Goal: Information Seeking & Learning: Learn about a topic

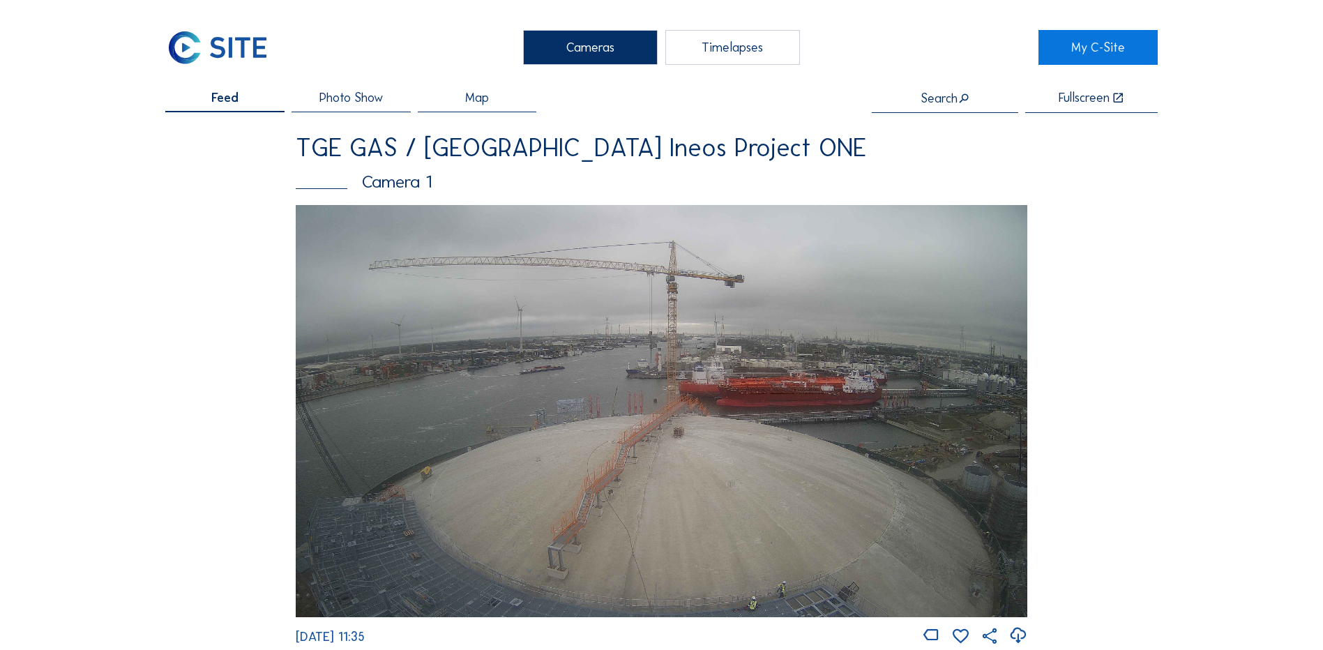
click at [587, 43] on div "Cameras" at bounding box center [590, 47] width 135 height 35
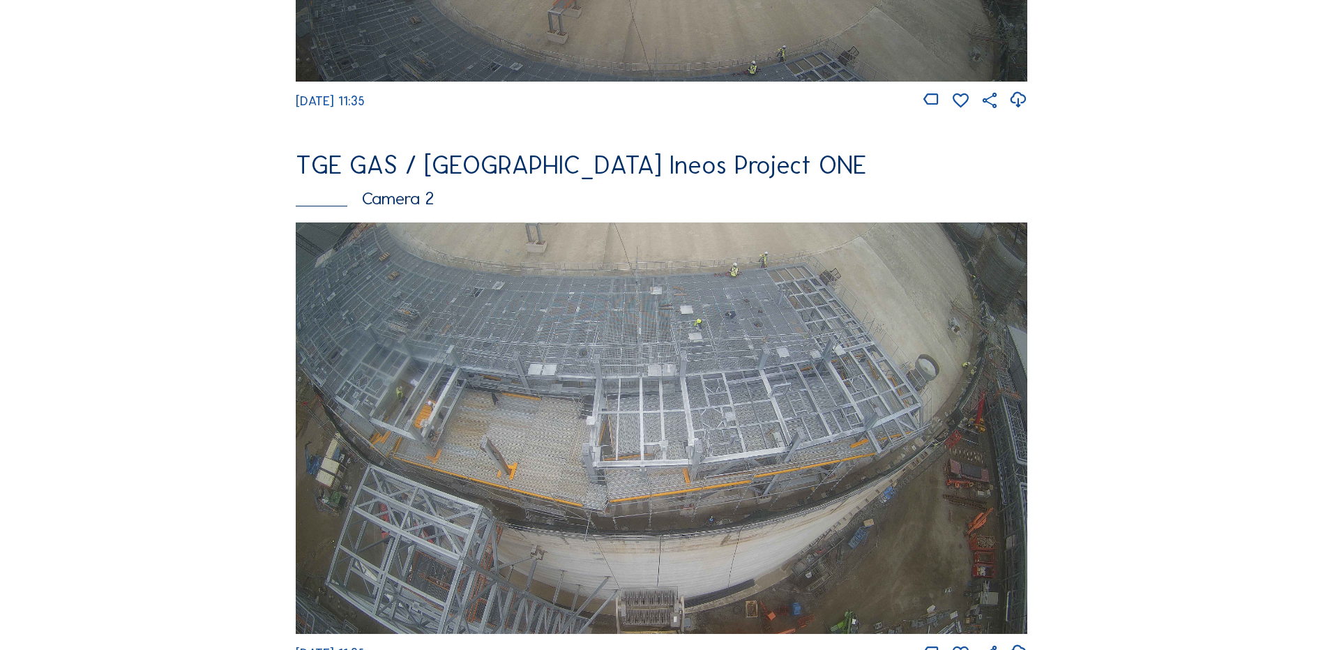
scroll to position [558, 0]
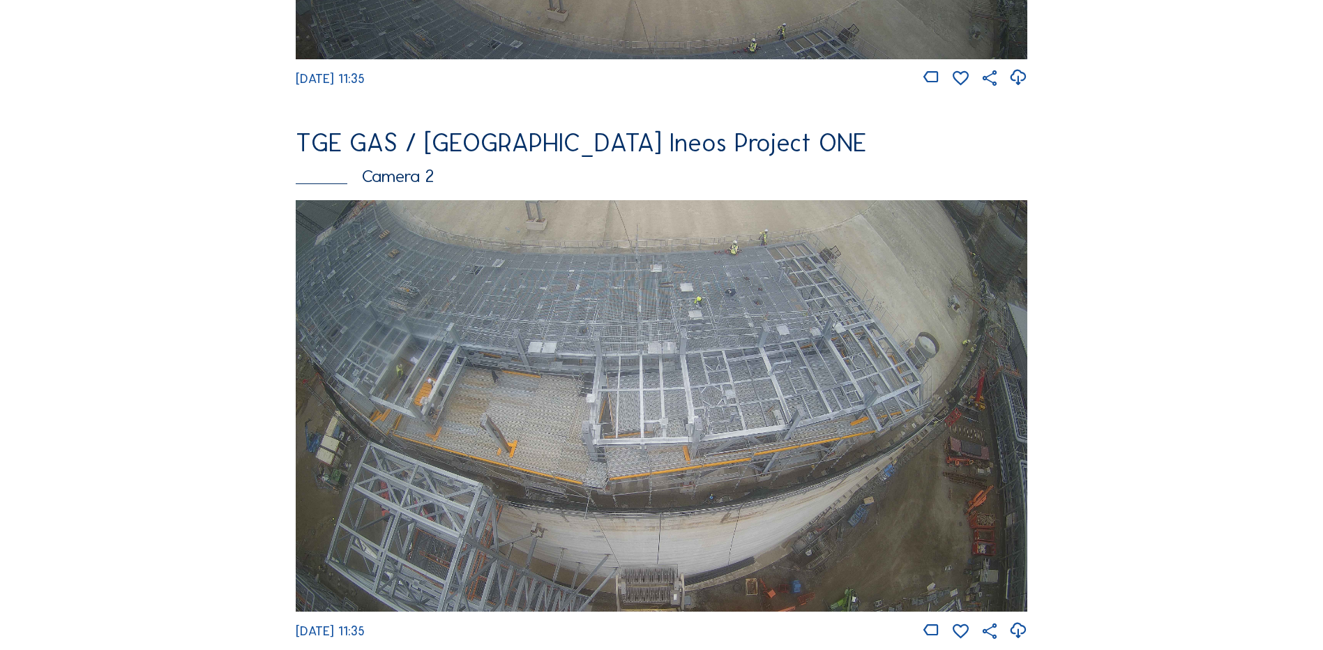
click at [723, 376] on img at bounding box center [662, 406] width 732 height 412
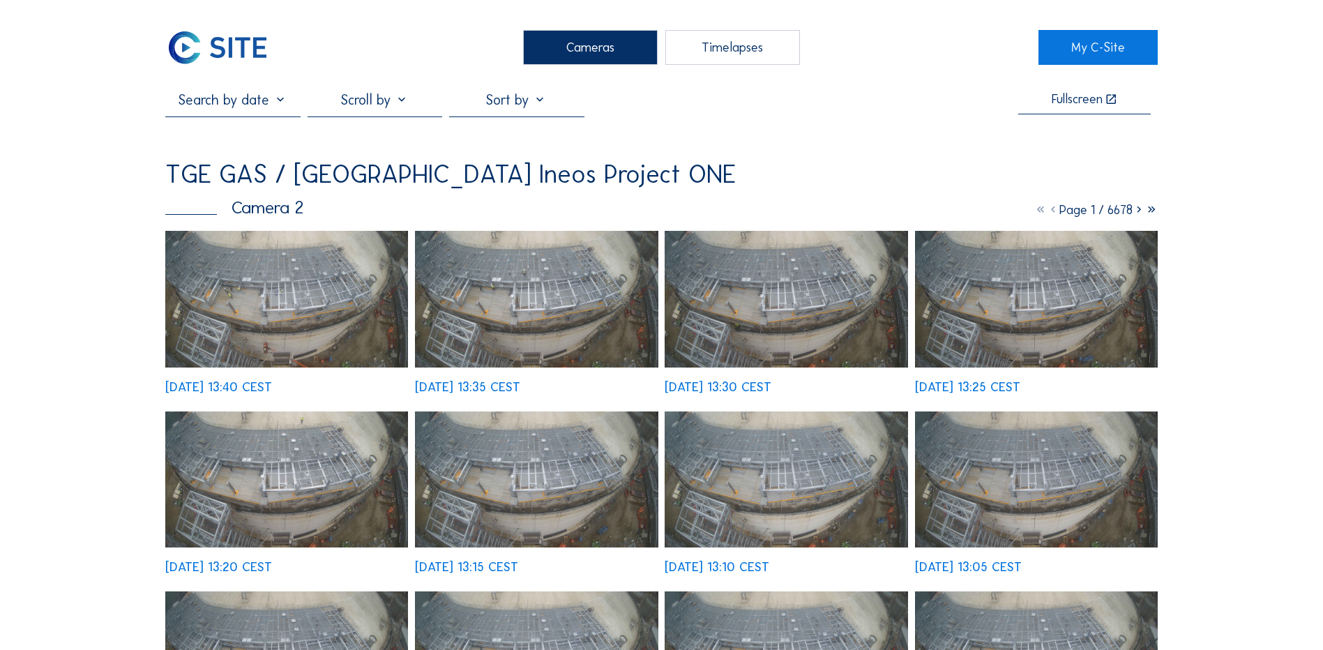
click at [610, 56] on div "Cameras" at bounding box center [590, 47] width 135 height 35
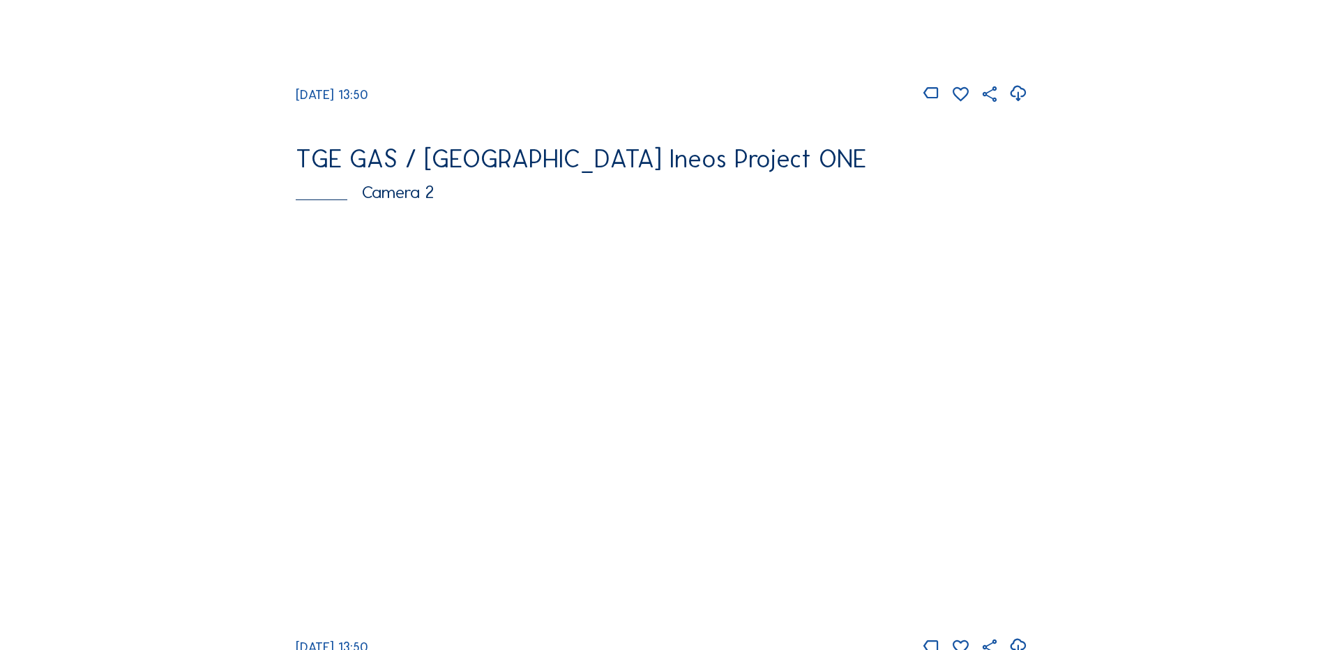
scroll to position [558, 0]
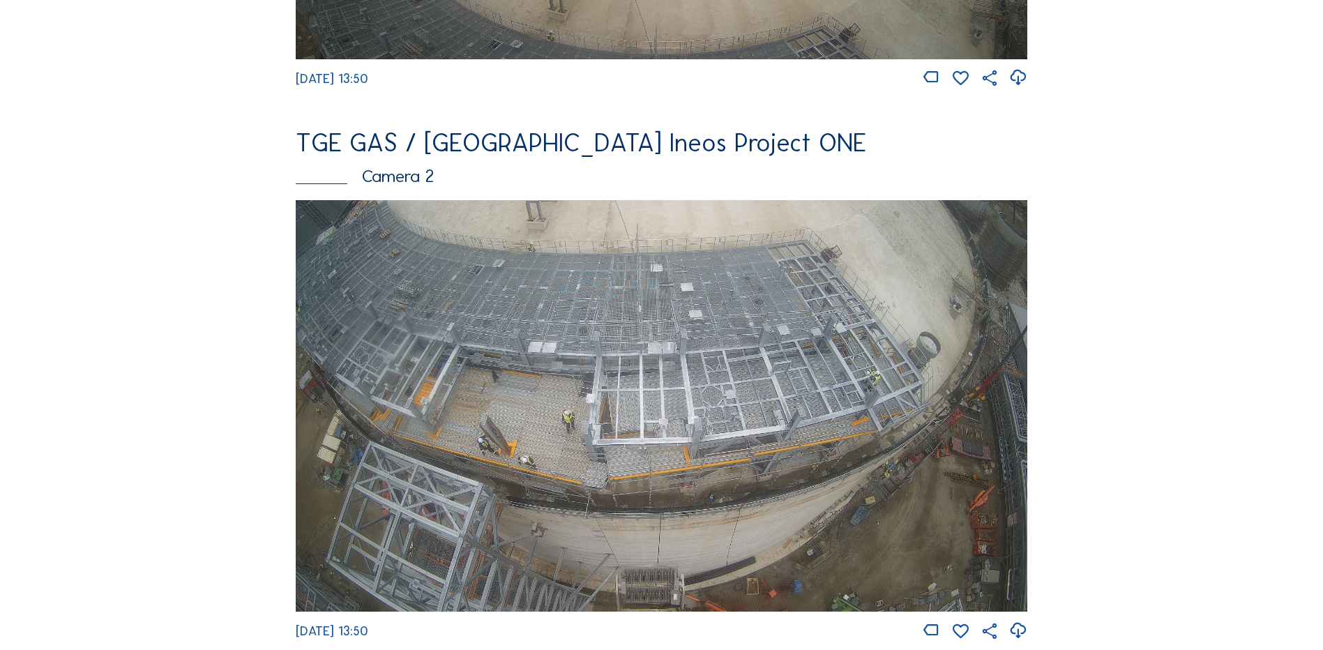
click at [519, 410] on img at bounding box center [662, 406] width 732 height 412
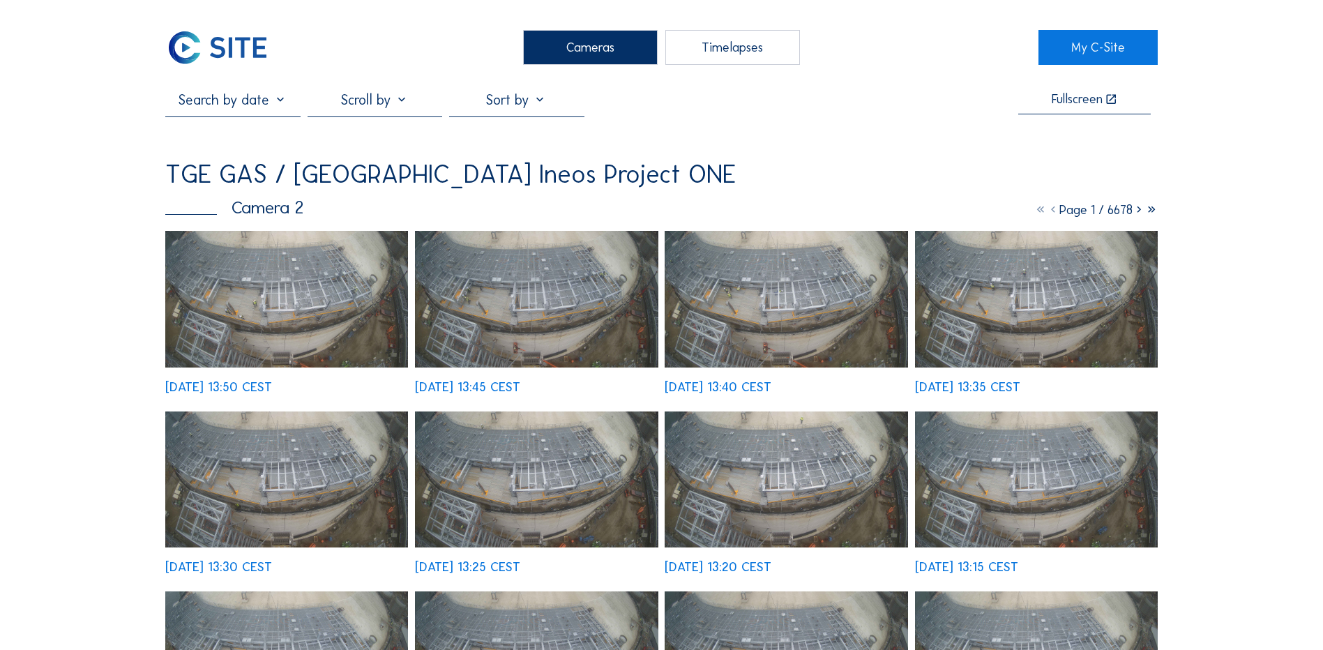
click at [269, 296] on img at bounding box center [286, 299] width 243 height 137
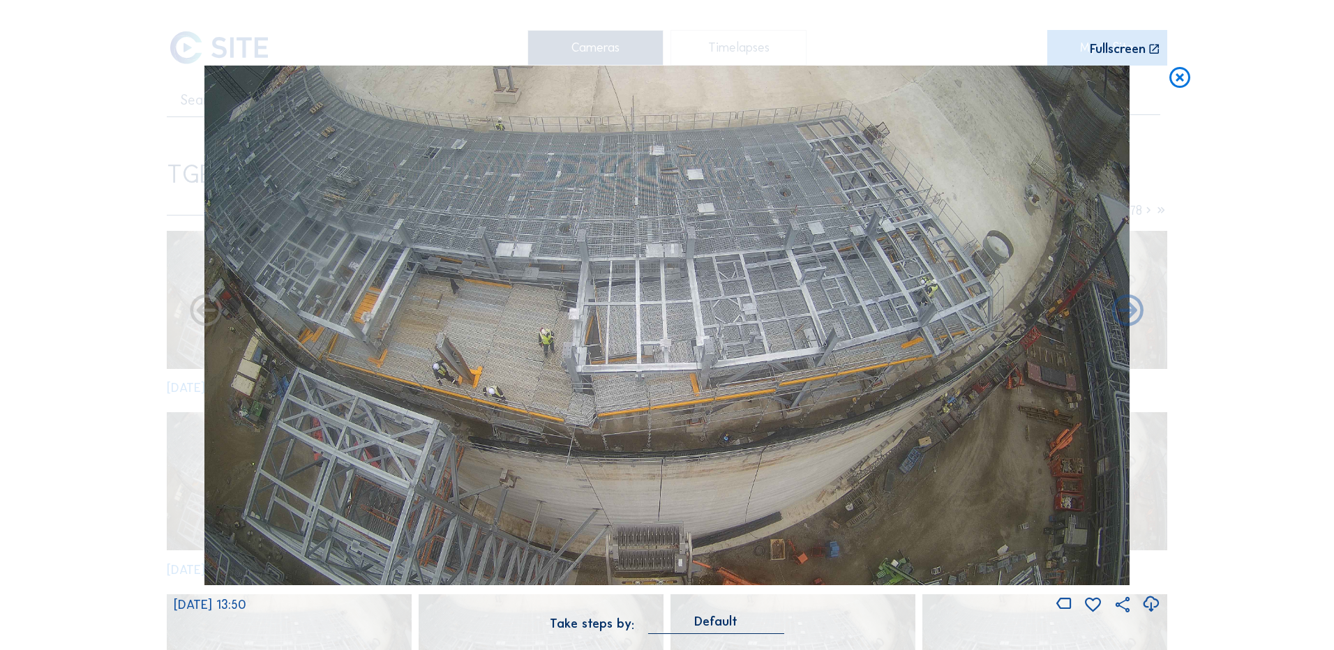
click at [1150, 603] on icon at bounding box center [1150, 604] width 19 height 23
click at [114, 264] on div "Scroll to travel through time | Press 'Alt' Button + Scroll to Zoom | Click and…" at bounding box center [667, 325] width 1334 height 650
click at [1178, 79] on icon at bounding box center [1179, 79] width 25 height 26
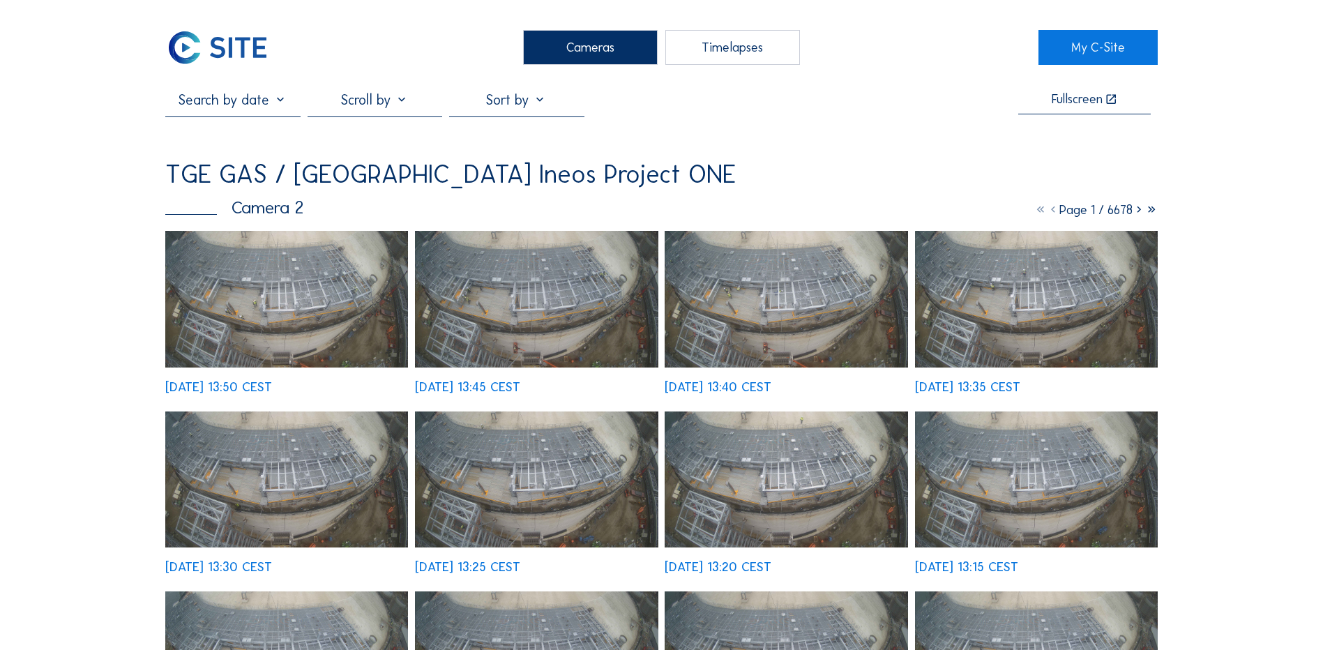
click at [591, 39] on div "Cameras" at bounding box center [590, 47] width 135 height 35
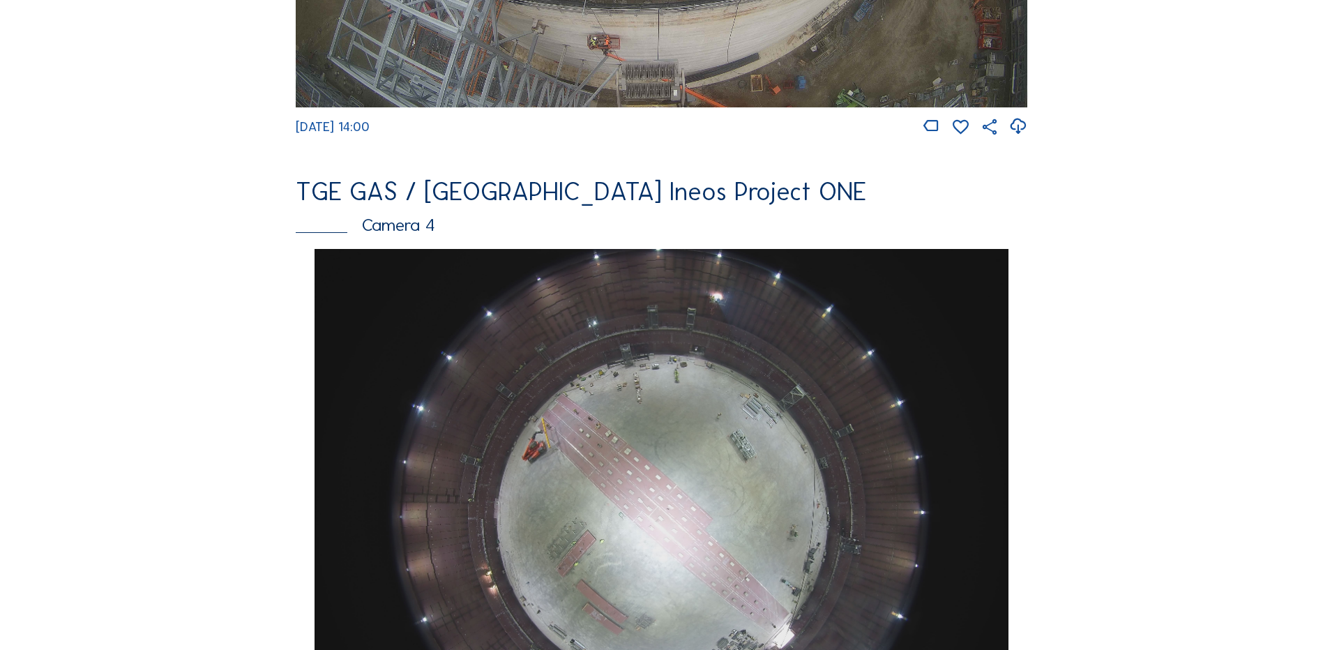
scroll to position [1256, 0]
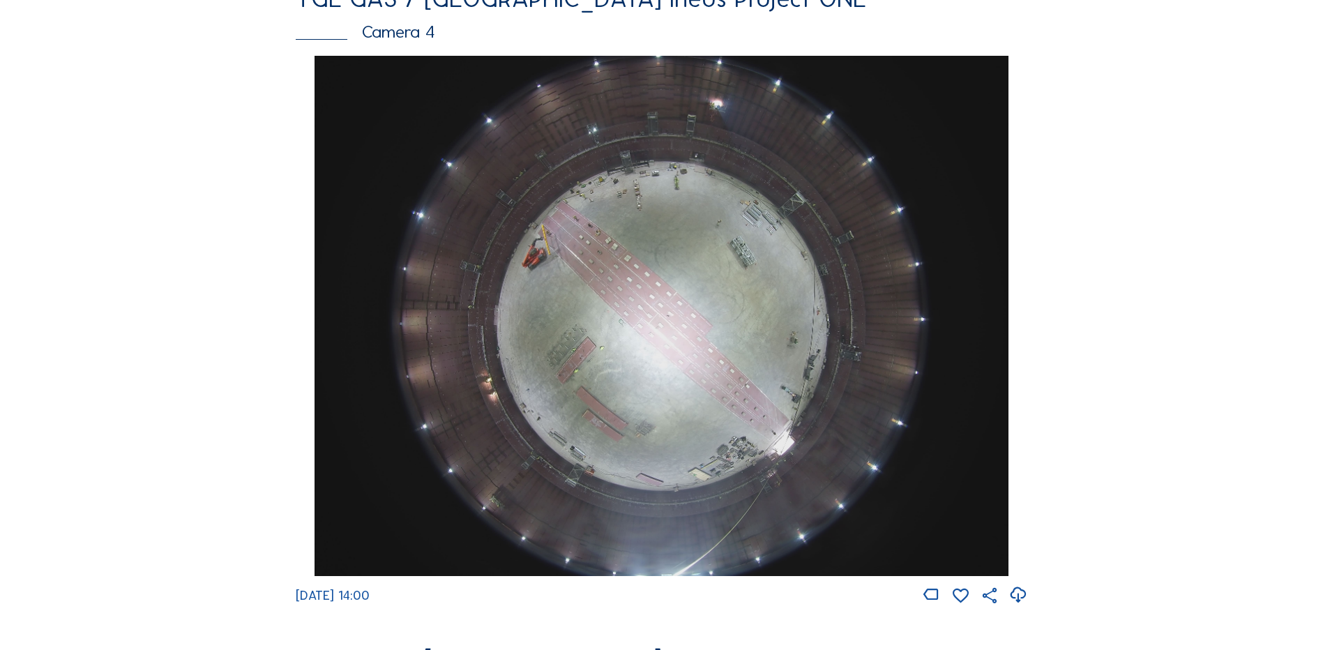
click at [684, 318] on img at bounding box center [661, 316] width 693 height 520
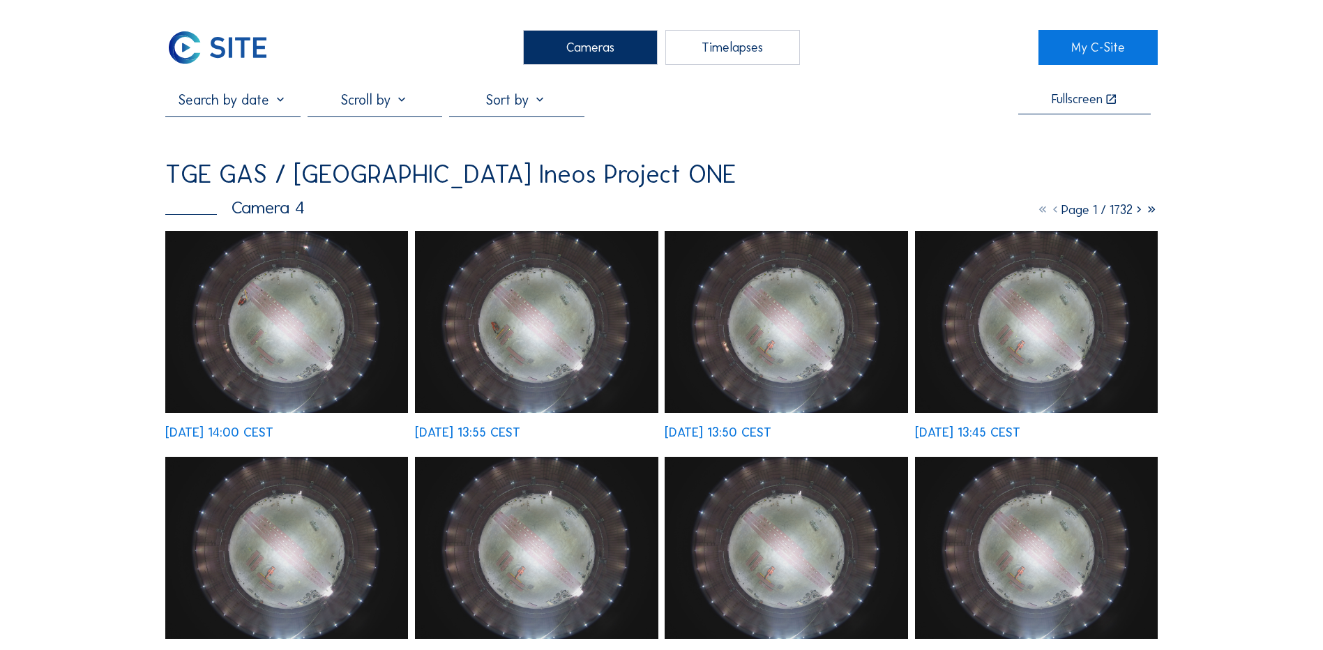
click at [287, 270] on img at bounding box center [286, 322] width 243 height 182
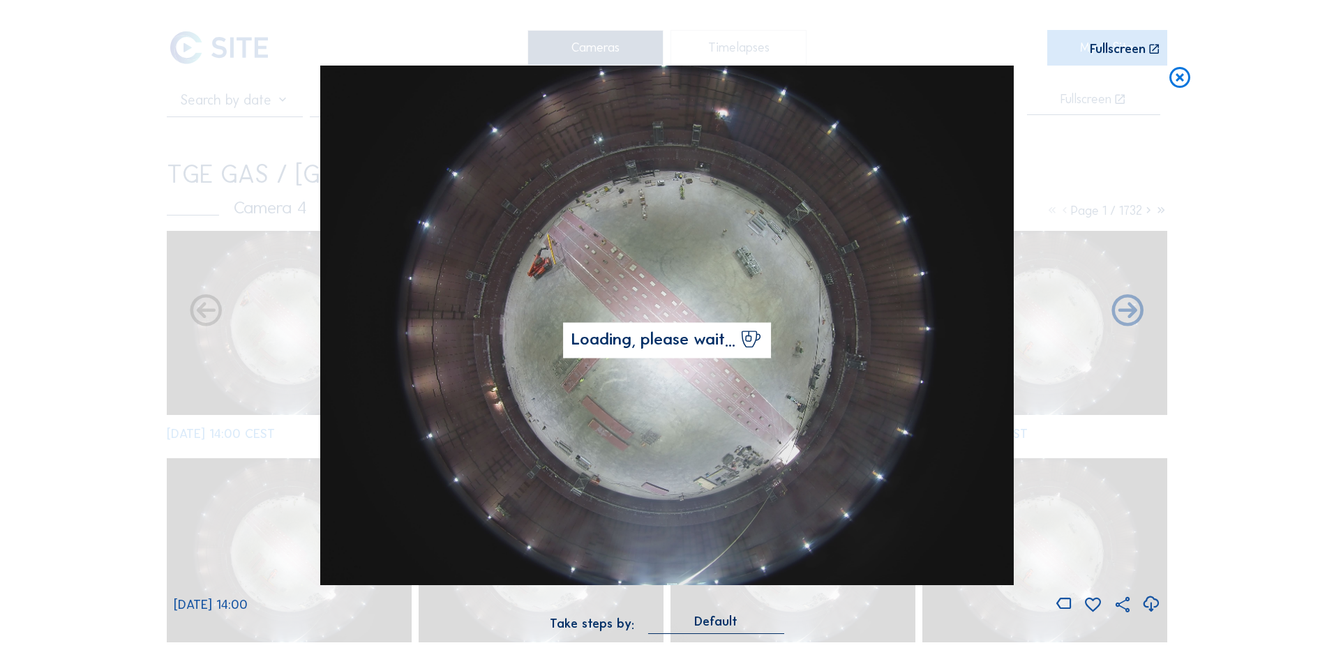
click at [1154, 603] on icon at bounding box center [1150, 604] width 19 height 23
drag, startPoint x: 85, startPoint y: 276, endPoint x: 400, endPoint y: 181, distance: 329.3
click at [84, 278] on div "Scroll to travel through time | Press 'Alt' Button + Scroll to Zoom | Click and…" at bounding box center [667, 325] width 1334 height 650
click at [1172, 83] on icon at bounding box center [1179, 79] width 25 height 26
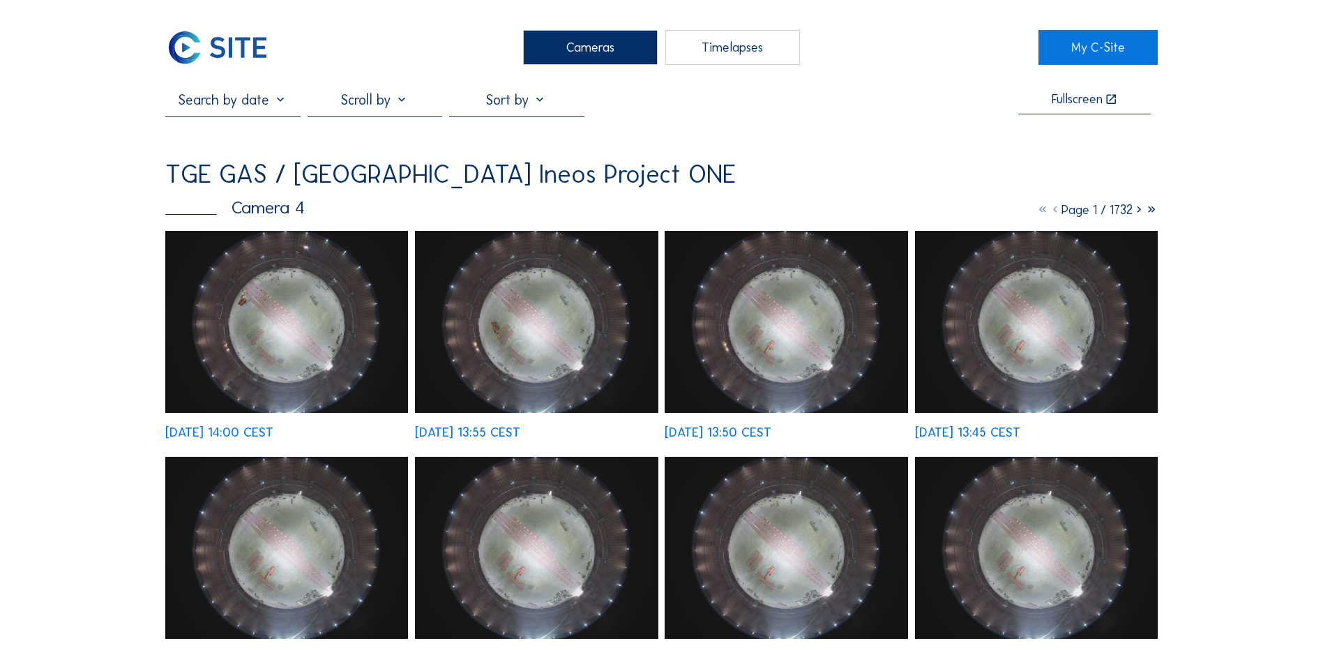
click at [596, 49] on div "Cameras" at bounding box center [590, 47] width 135 height 35
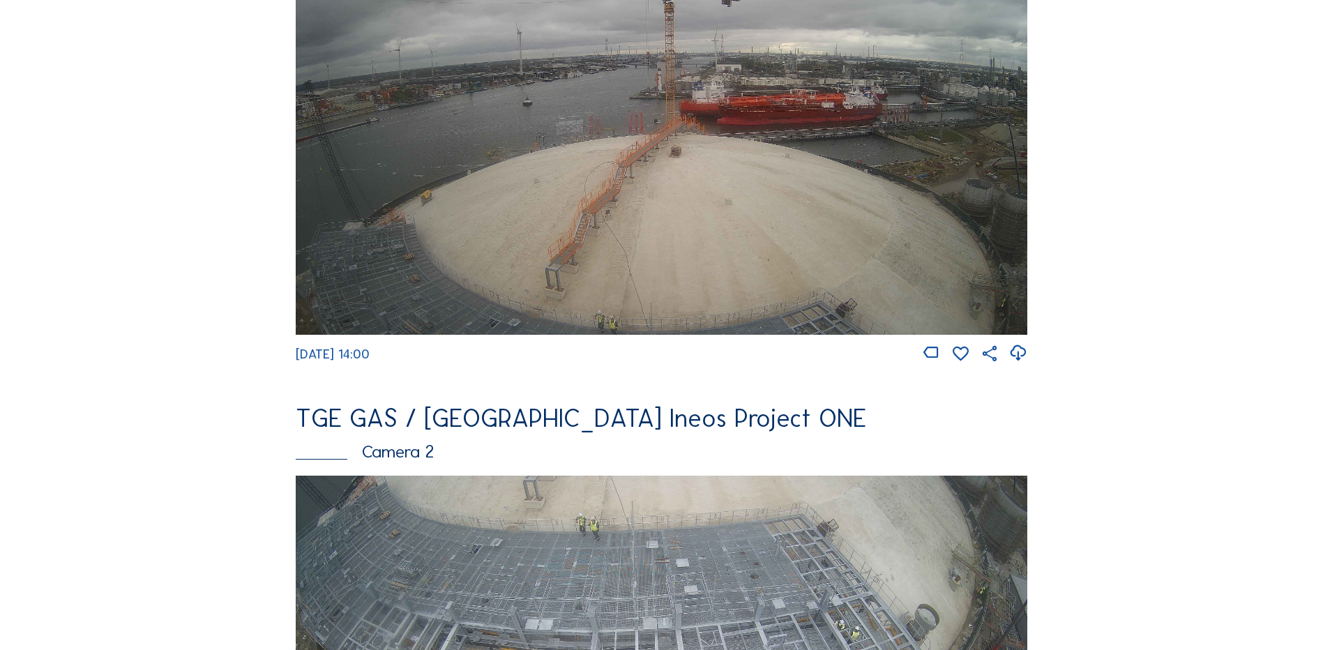
scroll to position [558, 0]
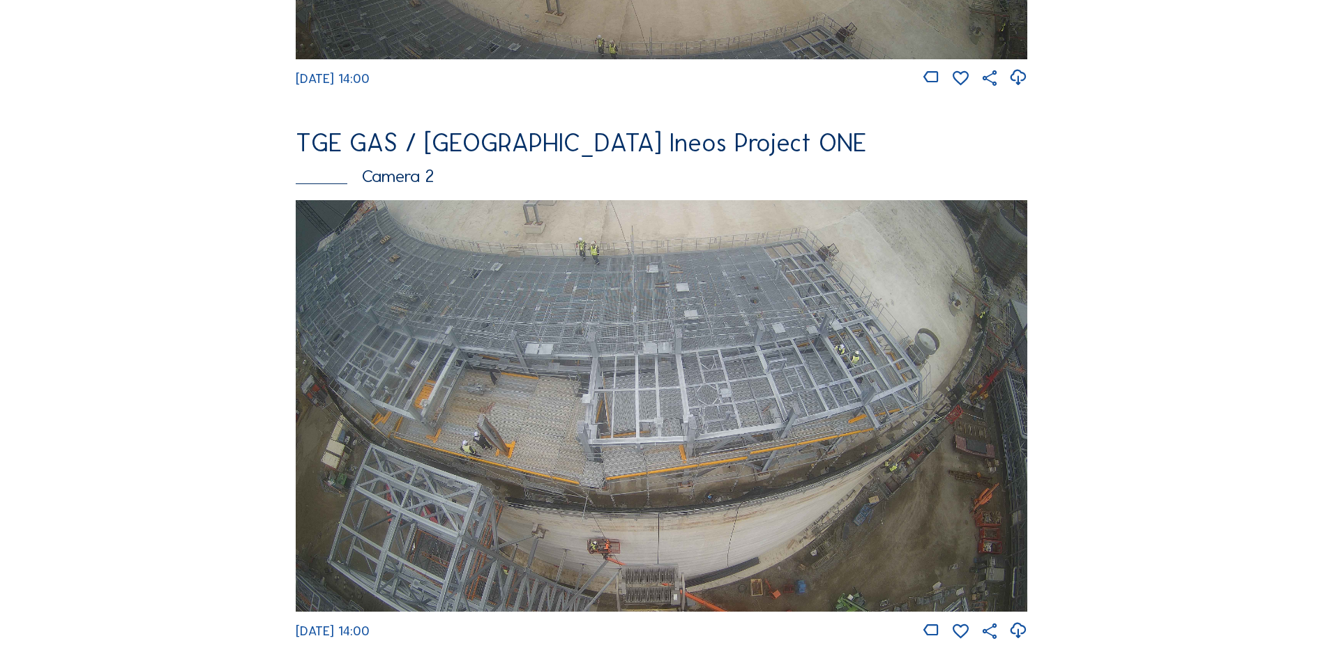
click at [568, 360] on img at bounding box center [662, 406] width 732 height 412
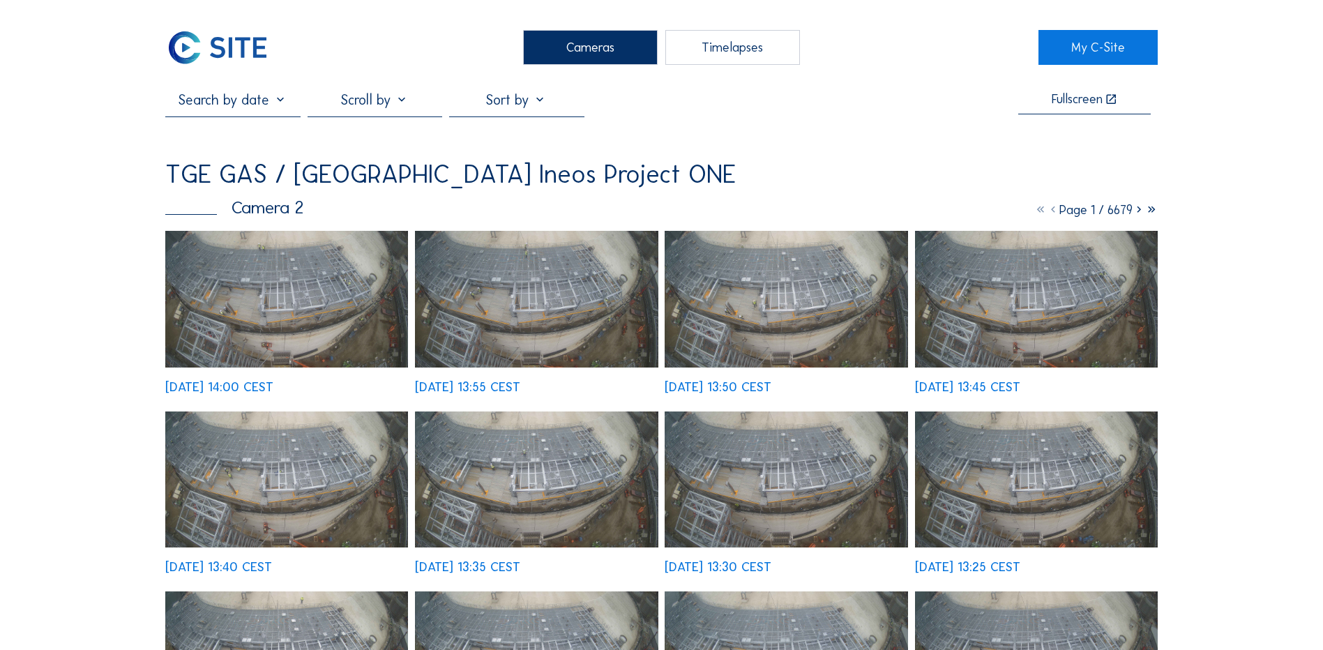
click at [248, 106] on input "text" at bounding box center [232, 99] width 135 height 17
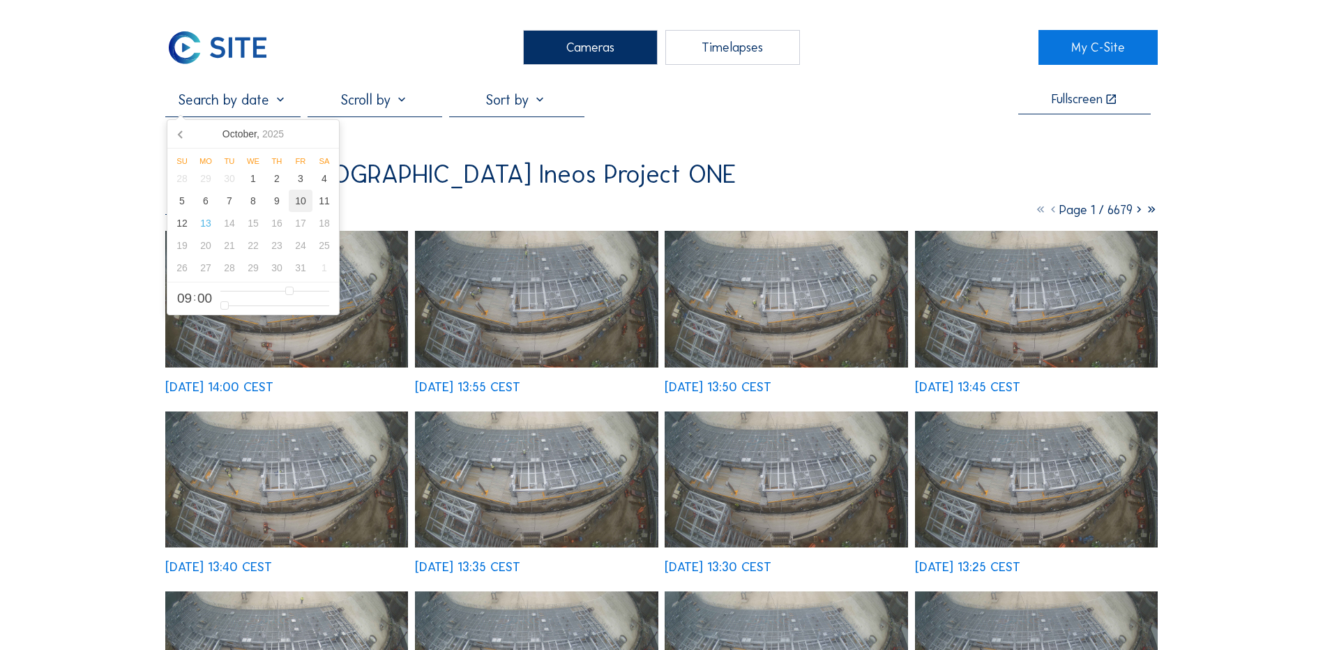
click at [300, 202] on div "10" at bounding box center [301, 201] width 24 height 22
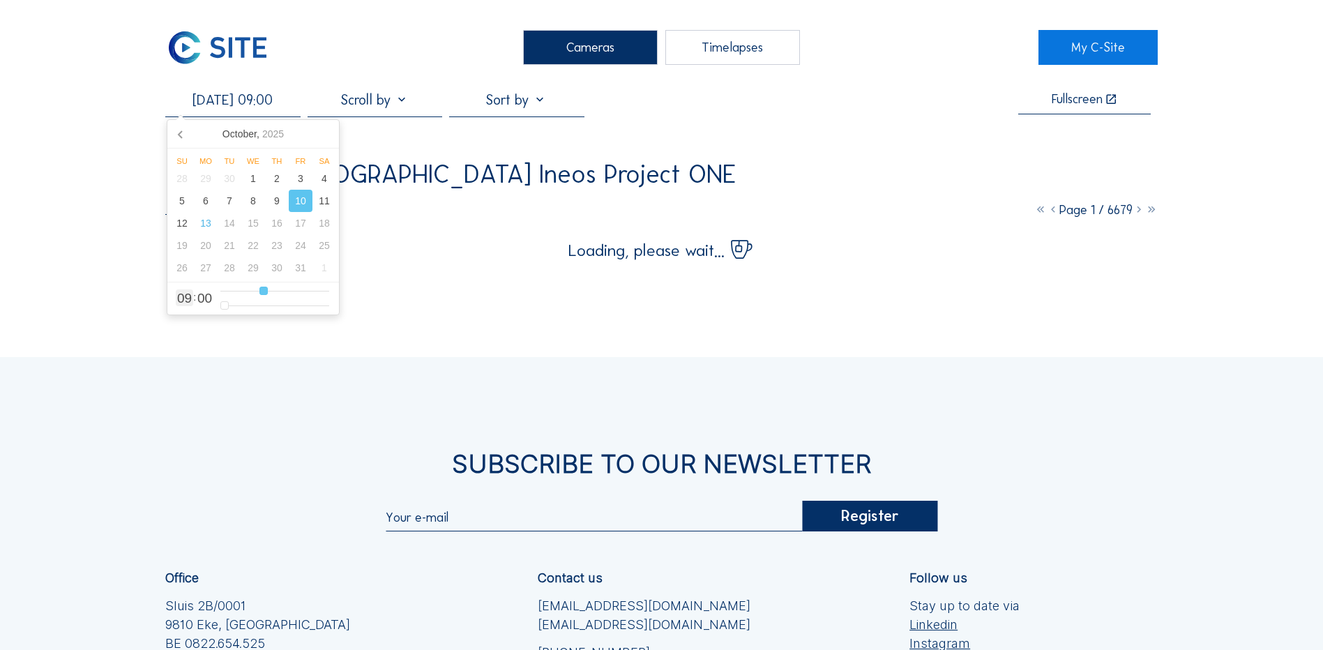
type input "10/10/2025 10:00"
type input "10"
type input "10/10/2025 11:00"
type input "11"
type input "10/10/2025 12:00"
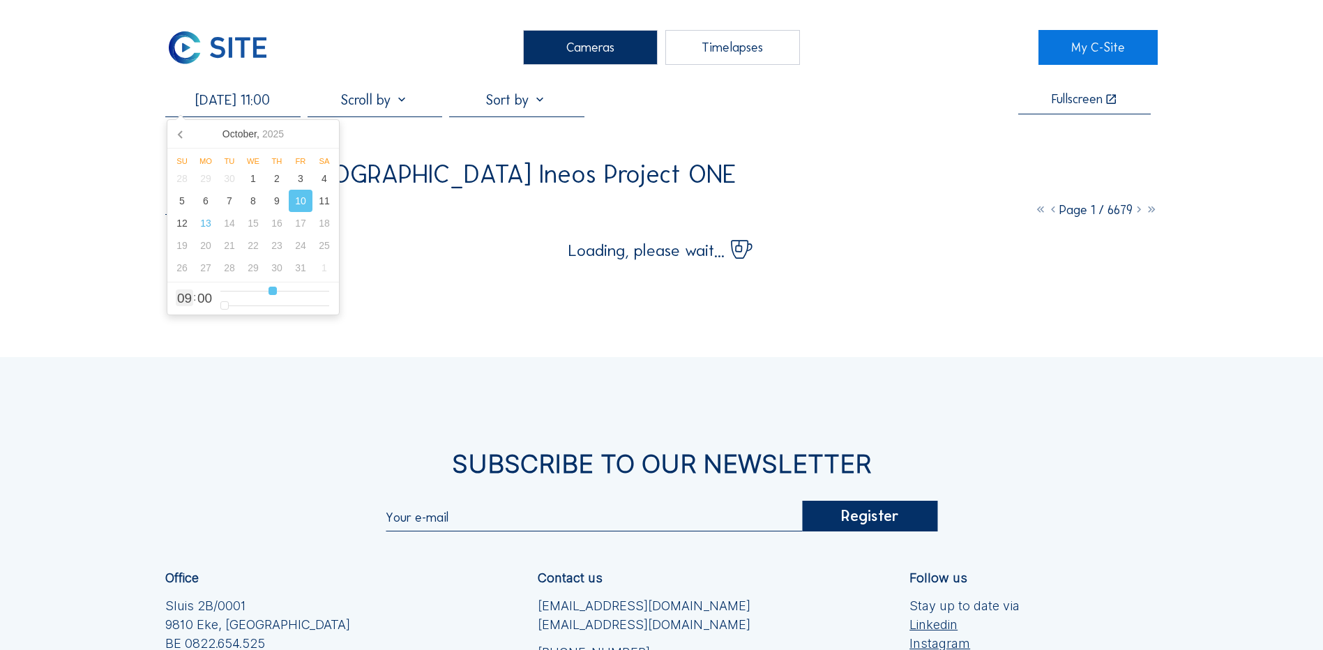
type input "12"
type input "10/10/2025 13:00"
type input "13"
type input "10/10/2025 14:00"
type input "14"
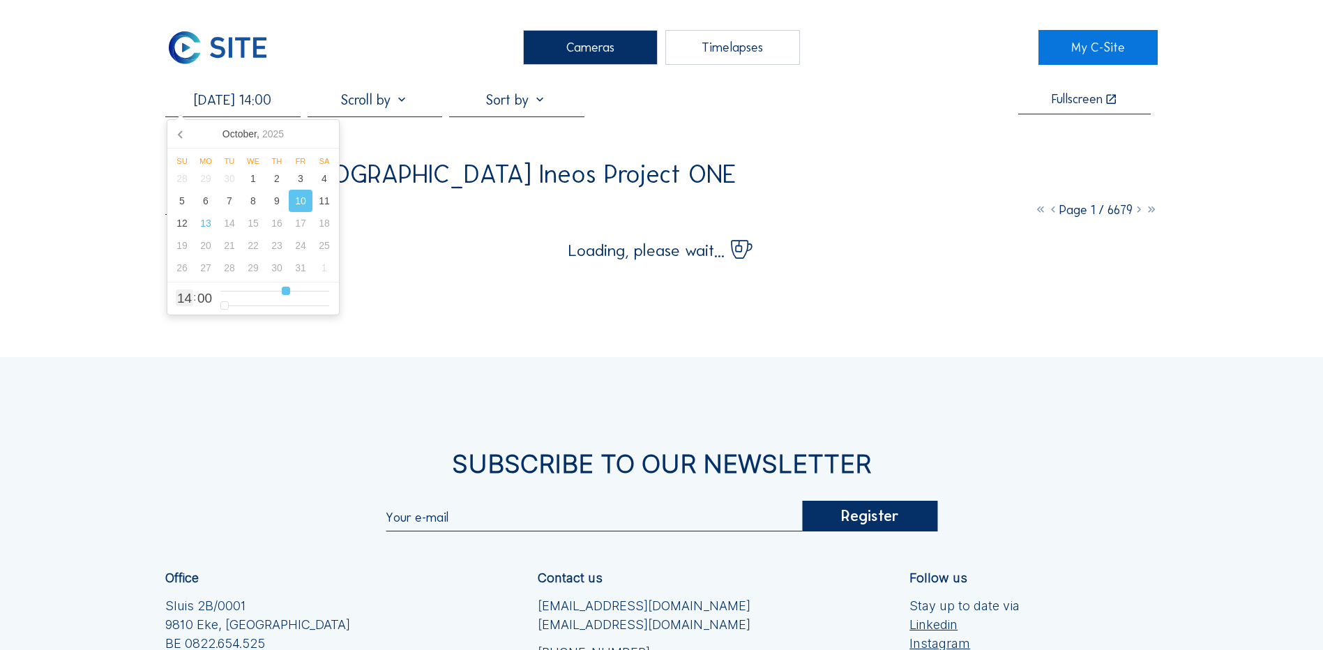
type input "10/10/2025 15:00"
type input "15"
type input "10/10/2025 16:00"
drag, startPoint x: 264, startPoint y: 296, endPoint x: 292, endPoint y: 294, distance: 27.9
type input "16"
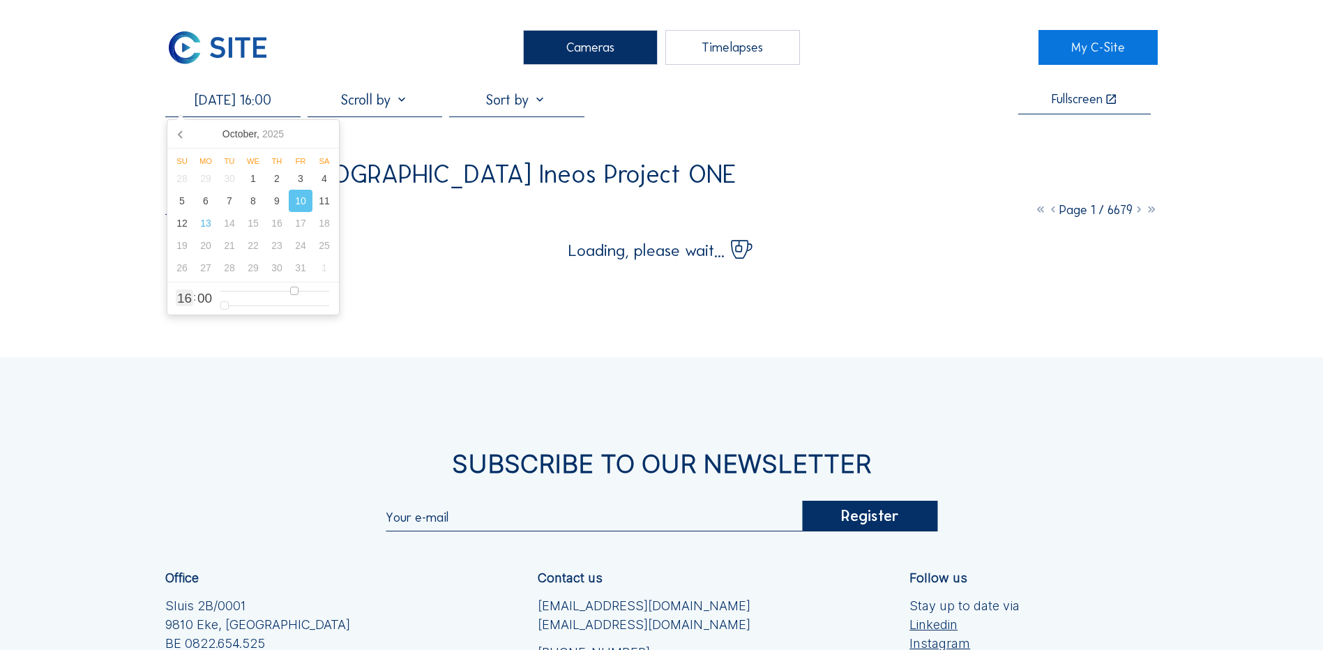
click at [292, 294] on input "range" at bounding box center [274, 291] width 109 height 12
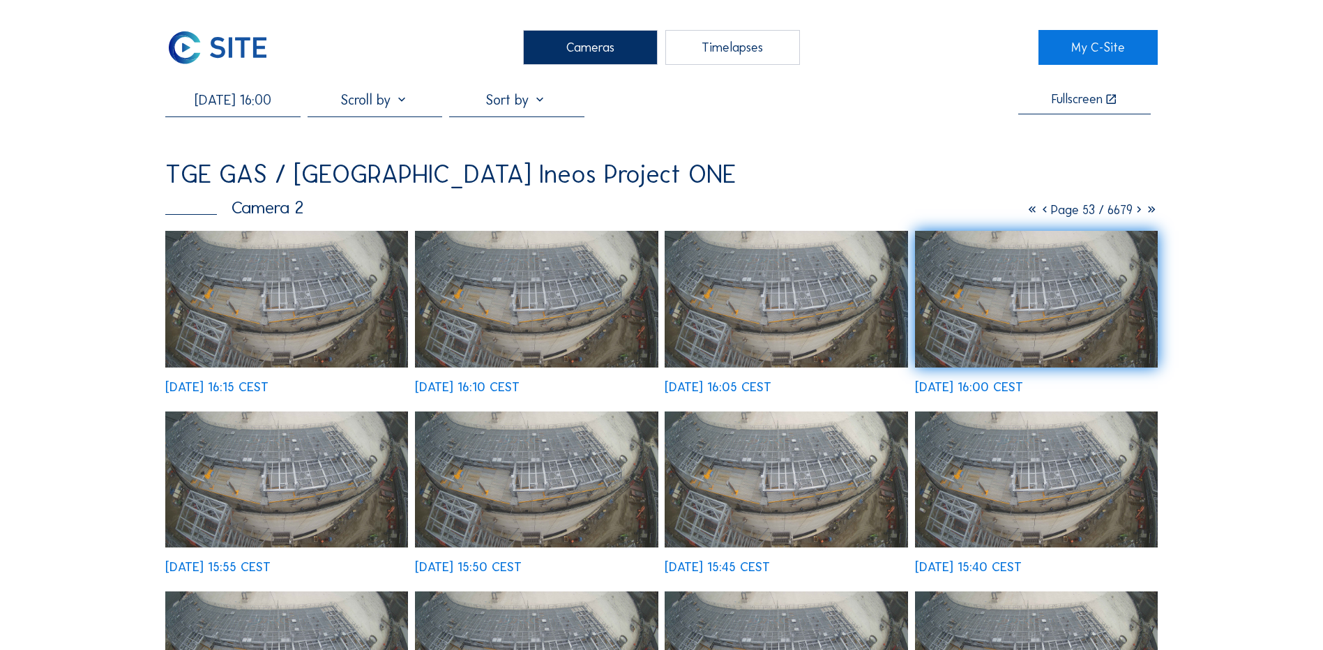
click at [294, 271] on img at bounding box center [286, 299] width 243 height 137
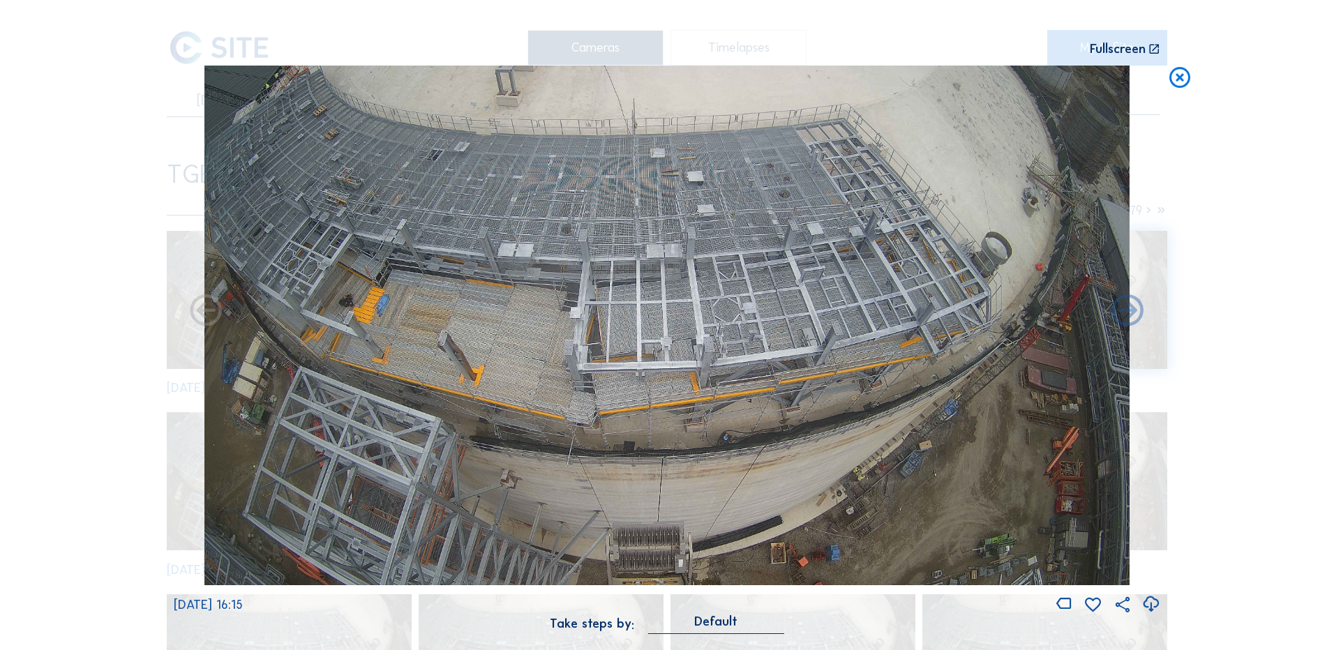
click at [1185, 76] on icon at bounding box center [1179, 79] width 25 height 26
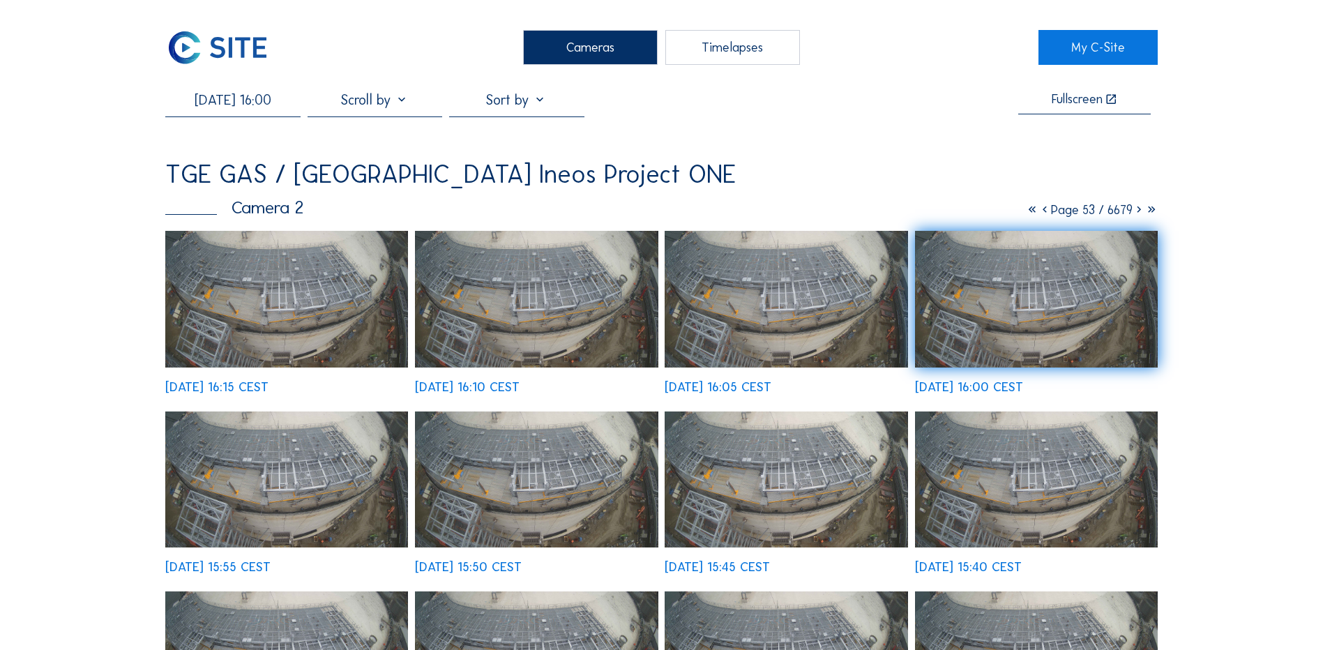
click at [566, 36] on div "Cameras" at bounding box center [590, 47] width 135 height 35
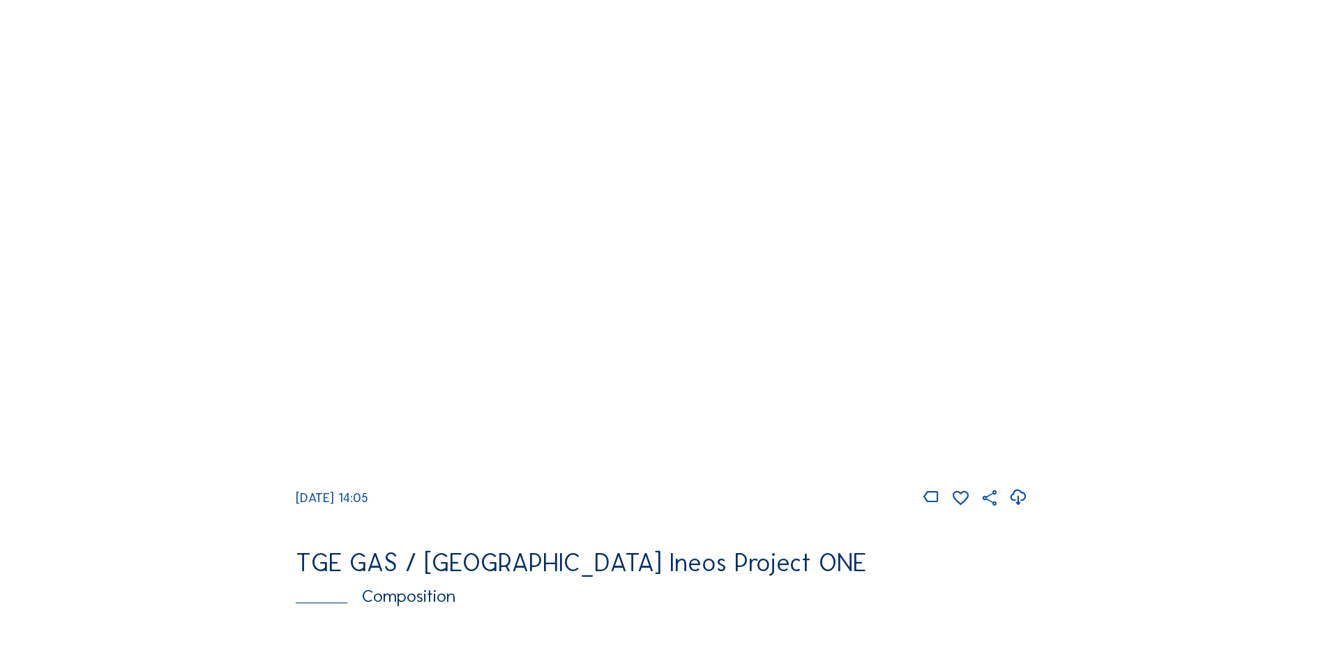
scroll to position [1395, 0]
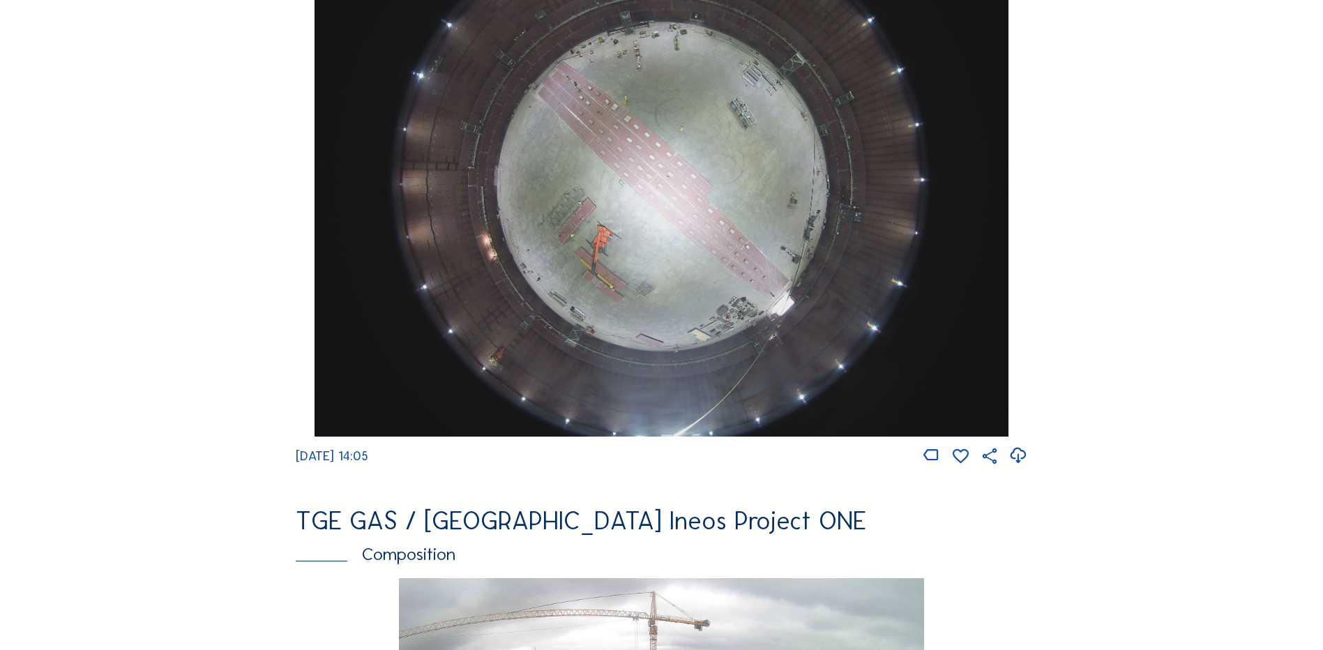
click at [646, 203] on img at bounding box center [661, 176] width 693 height 520
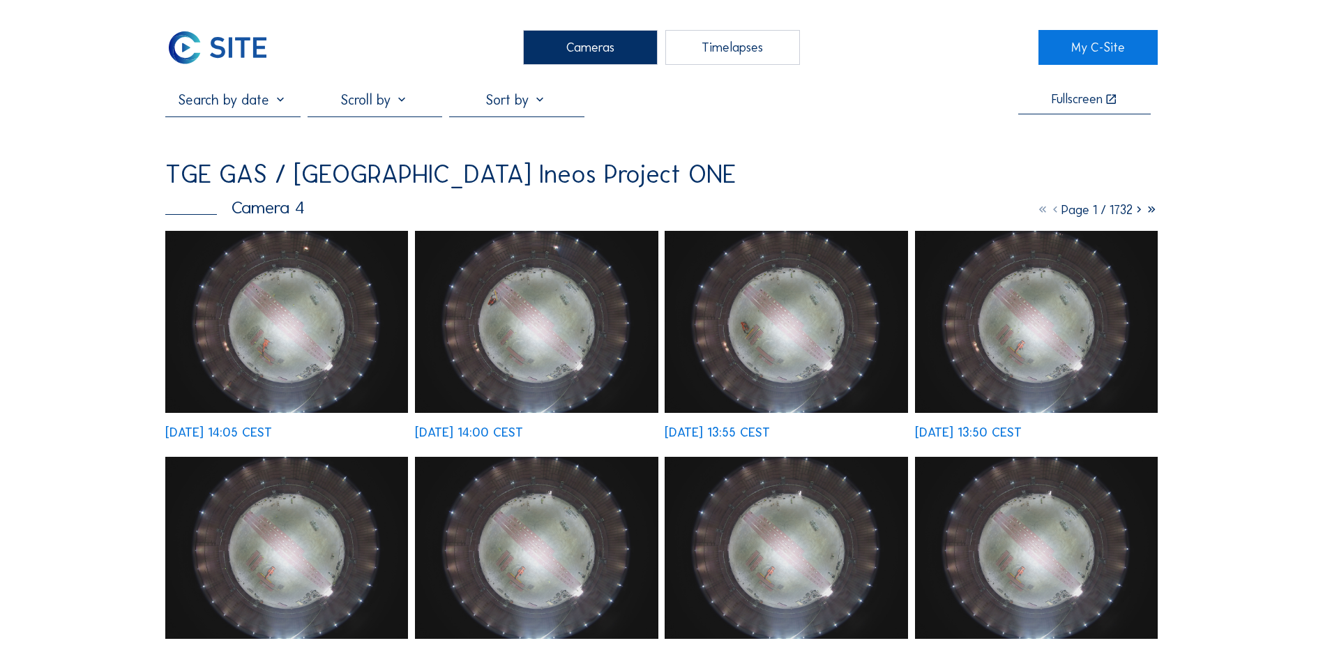
click at [299, 320] on img at bounding box center [286, 322] width 243 height 182
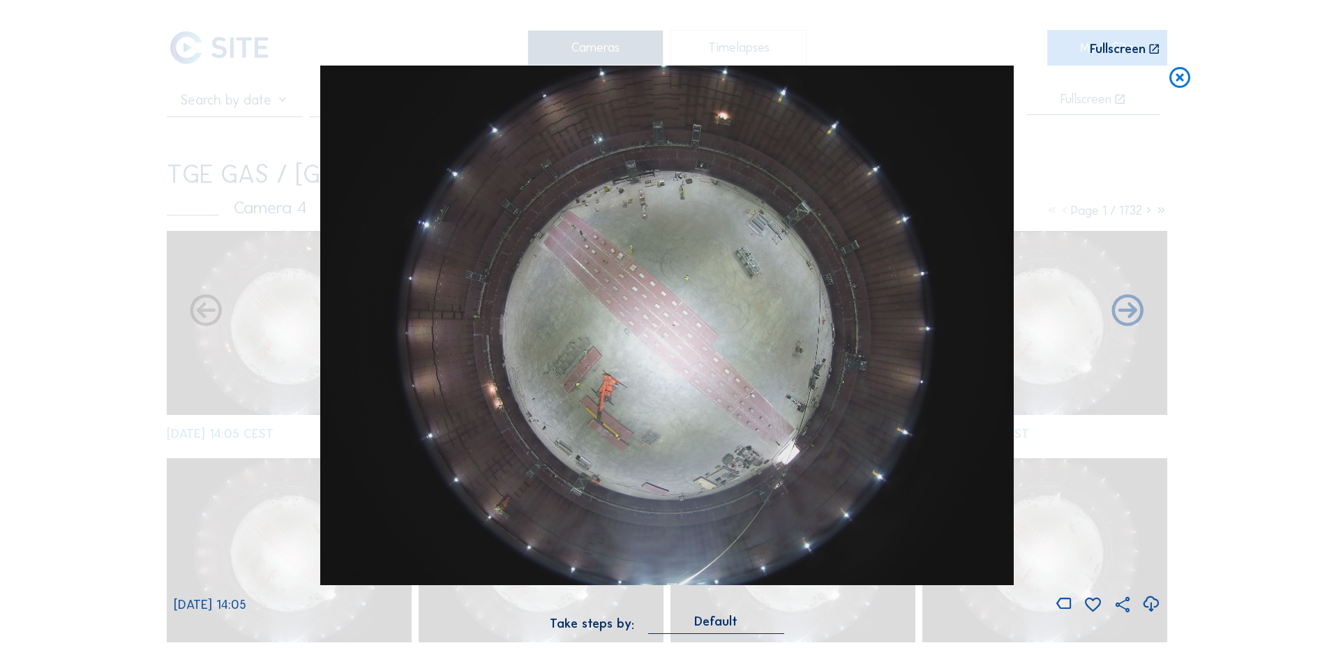
click at [1155, 606] on icon at bounding box center [1150, 604] width 19 height 23
click at [106, 337] on div "Scroll to travel through time | Press 'Alt' Button + Scroll to Zoom | Click and…" at bounding box center [667, 325] width 1334 height 650
click at [1180, 83] on icon at bounding box center [1179, 79] width 25 height 26
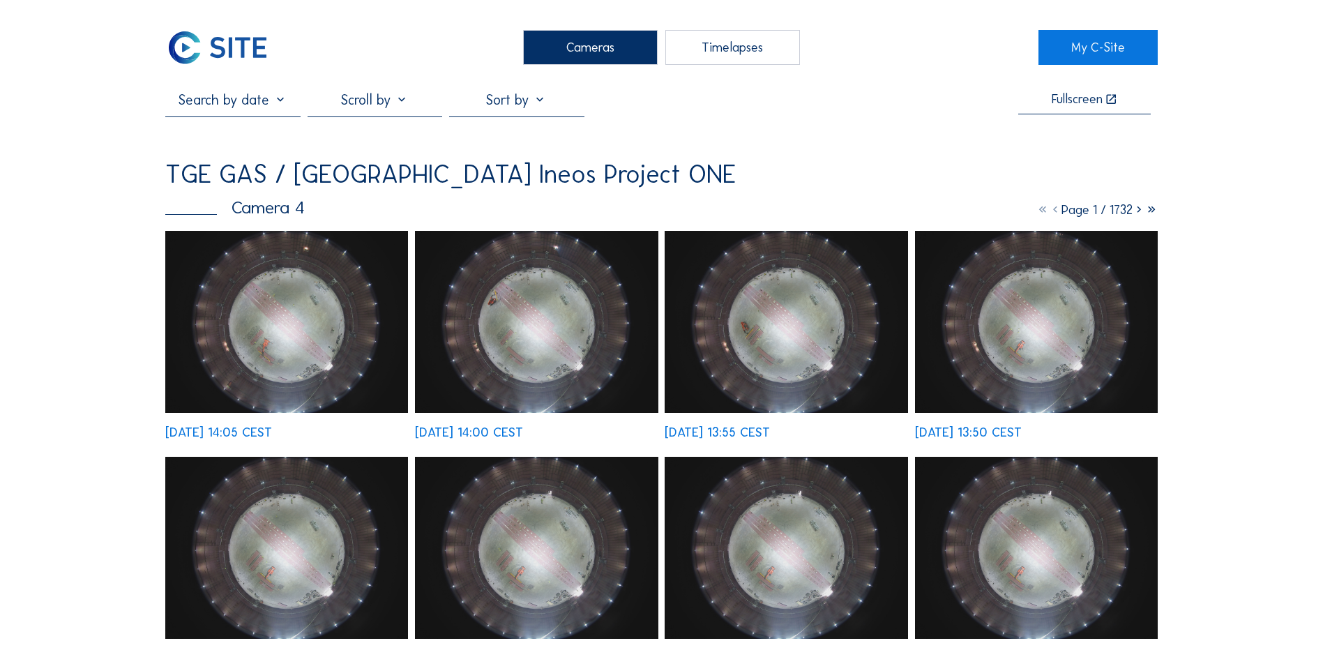
click at [263, 107] on input "text" at bounding box center [232, 99] width 135 height 17
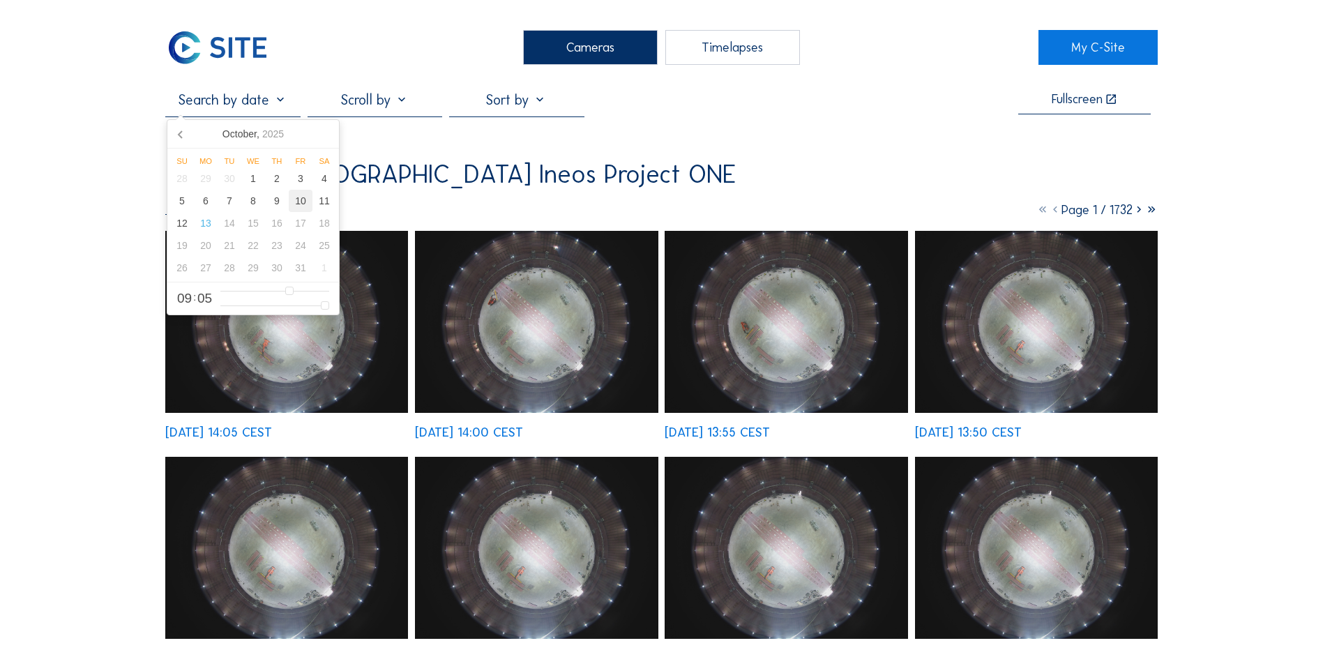
click at [299, 202] on div "10" at bounding box center [301, 201] width 24 height 22
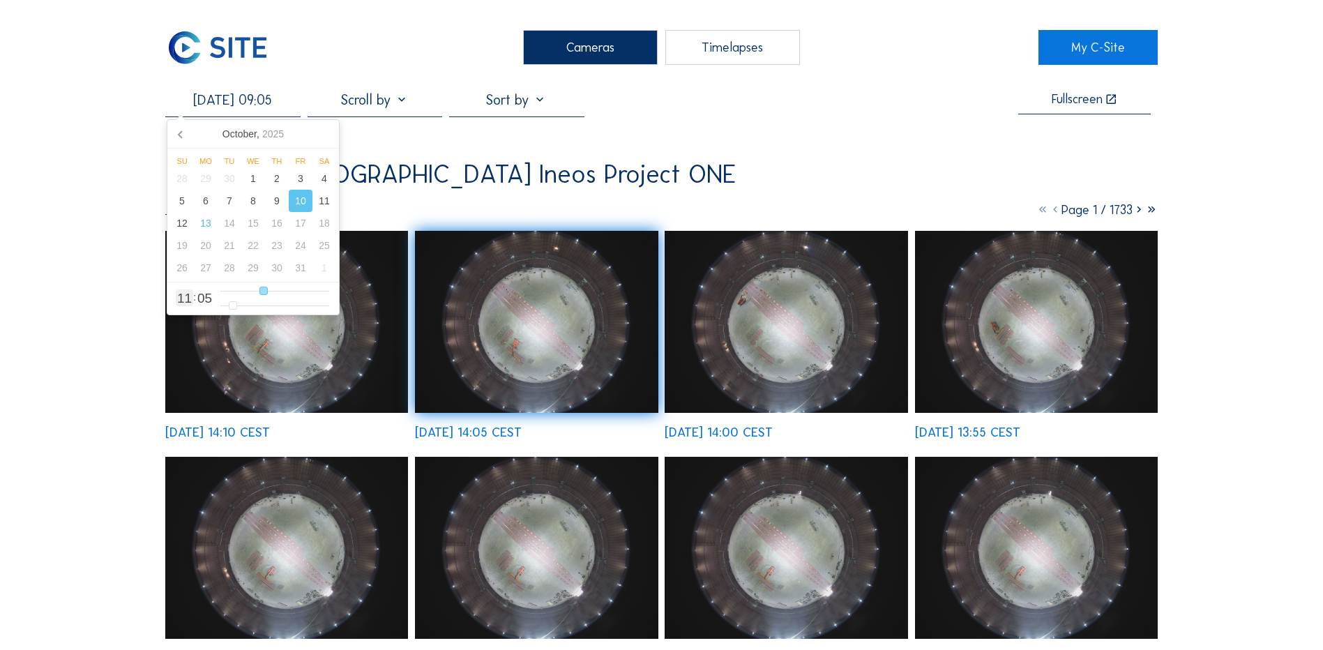
type input "10/10/2025 11:05"
type input "11"
type input "10/10/2025 14:05"
type input "14"
type input "10/10/2025 15:05"
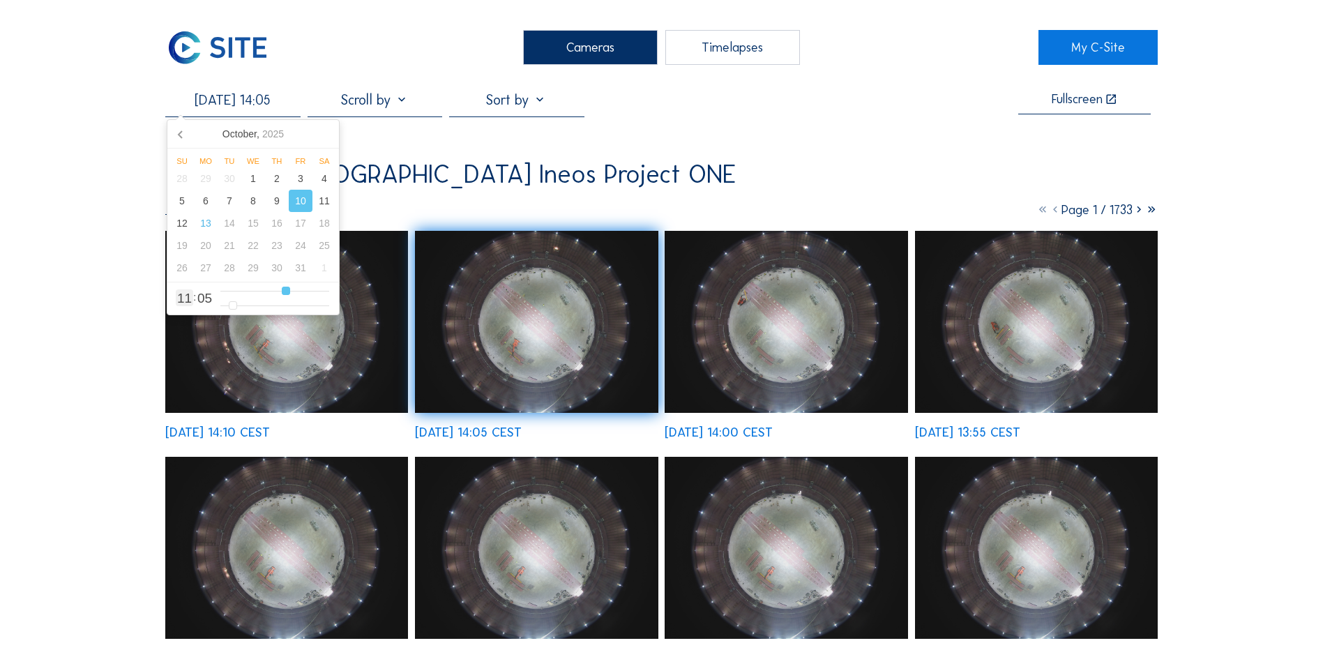
type input "15"
type input "10/10/2025 16:05"
type input "16"
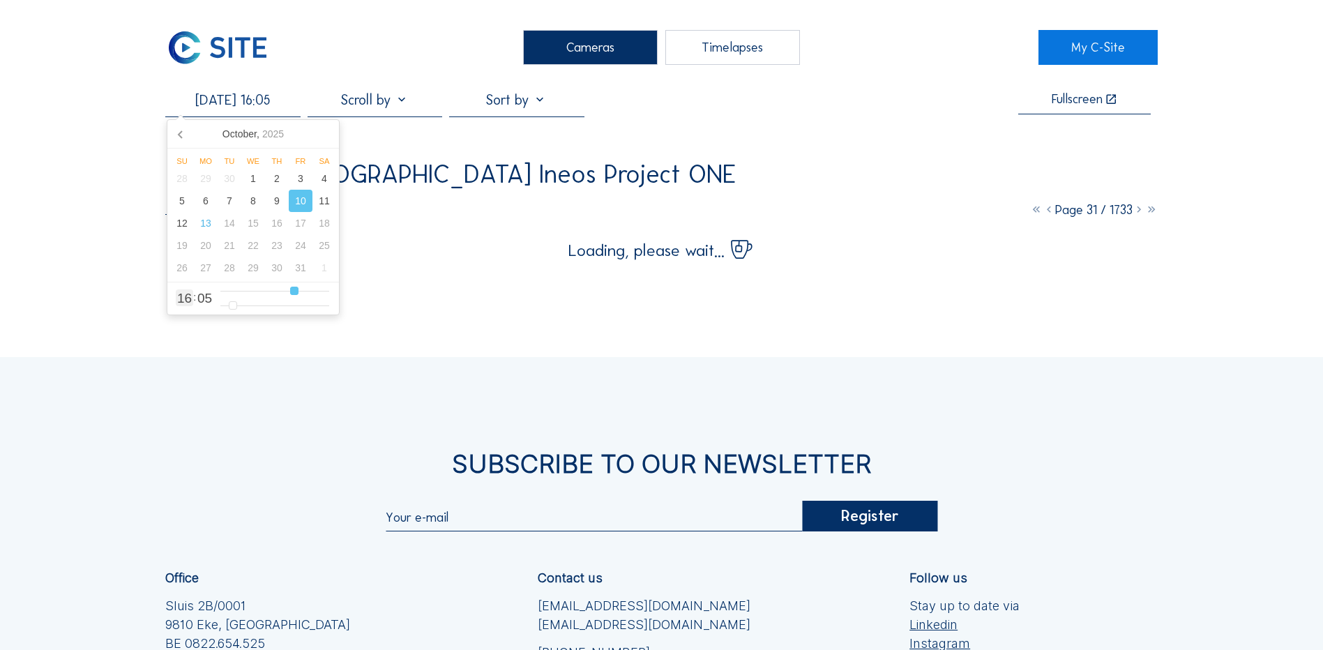
type input "10/10/2025 17:05"
type input "17"
type input "10/10/2025 18:05"
type input "18"
type input "10/10/2025 17:05"
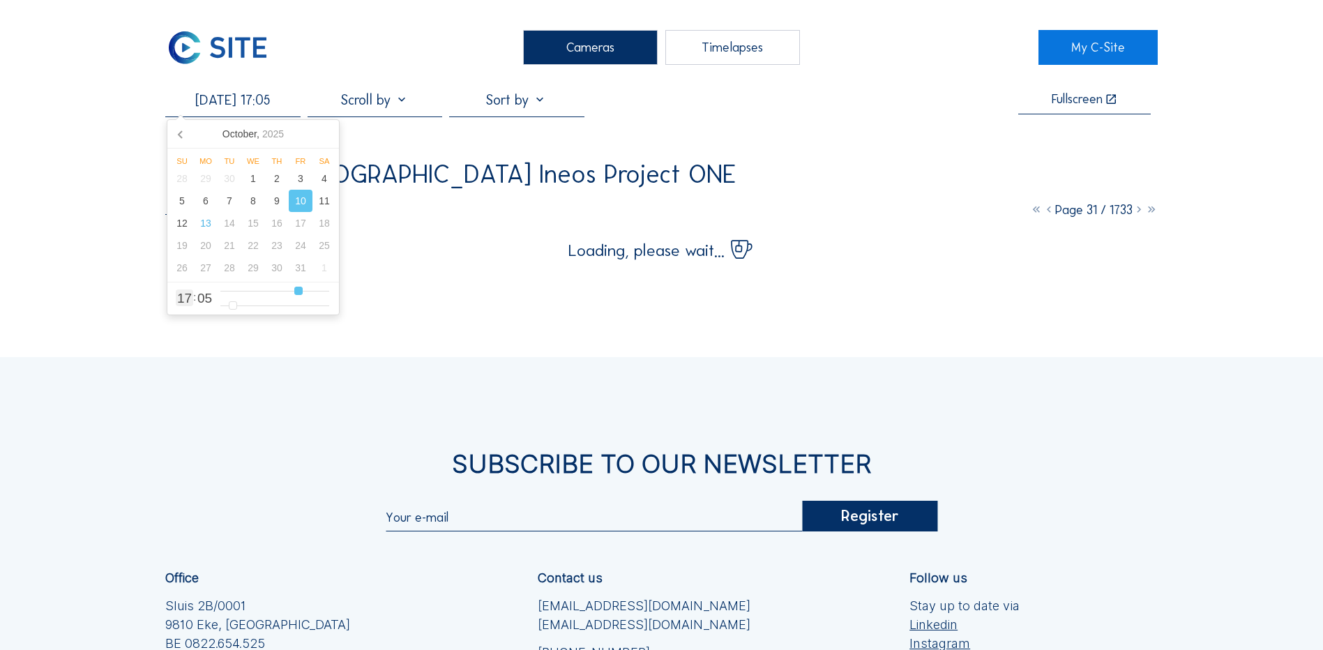
drag, startPoint x: 272, startPoint y: 292, endPoint x: 299, endPoint y: 291, distance: 27.2
type input "17"
click at [299, 291] on input "range" at bounding box center [274, 291] width 109 height 12
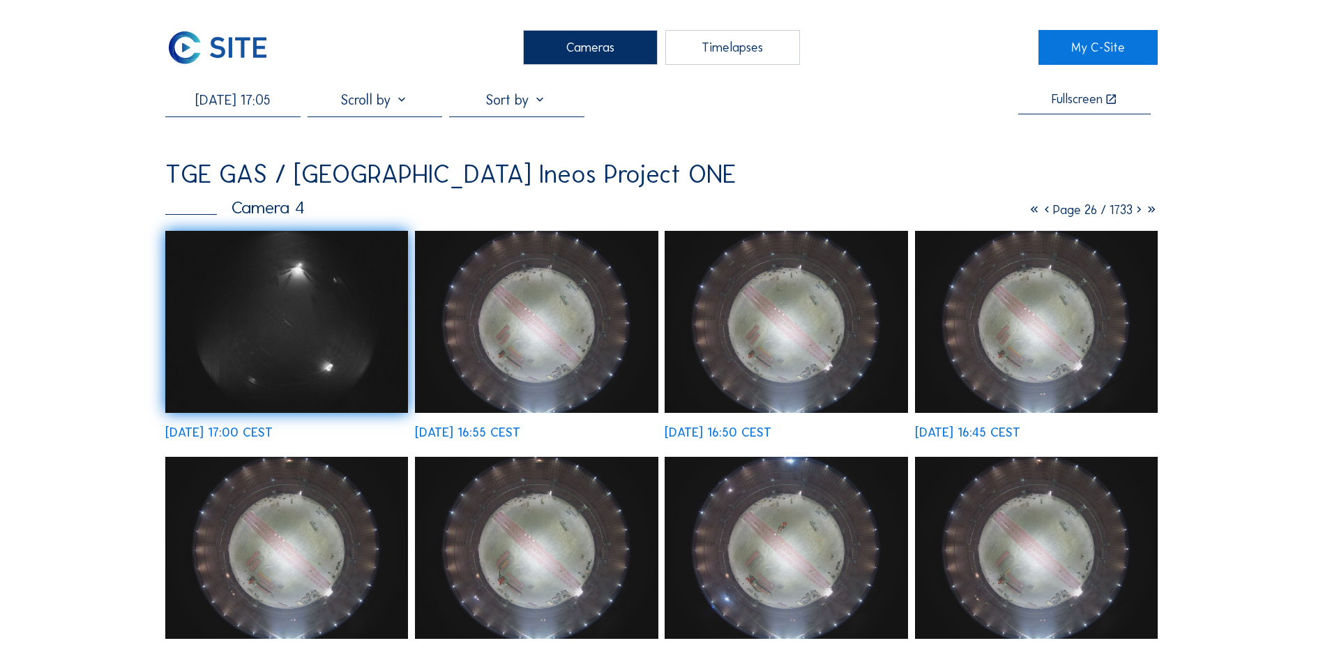
click at [583, 320] on img at bounding box center [536, 322] width 243 height 182
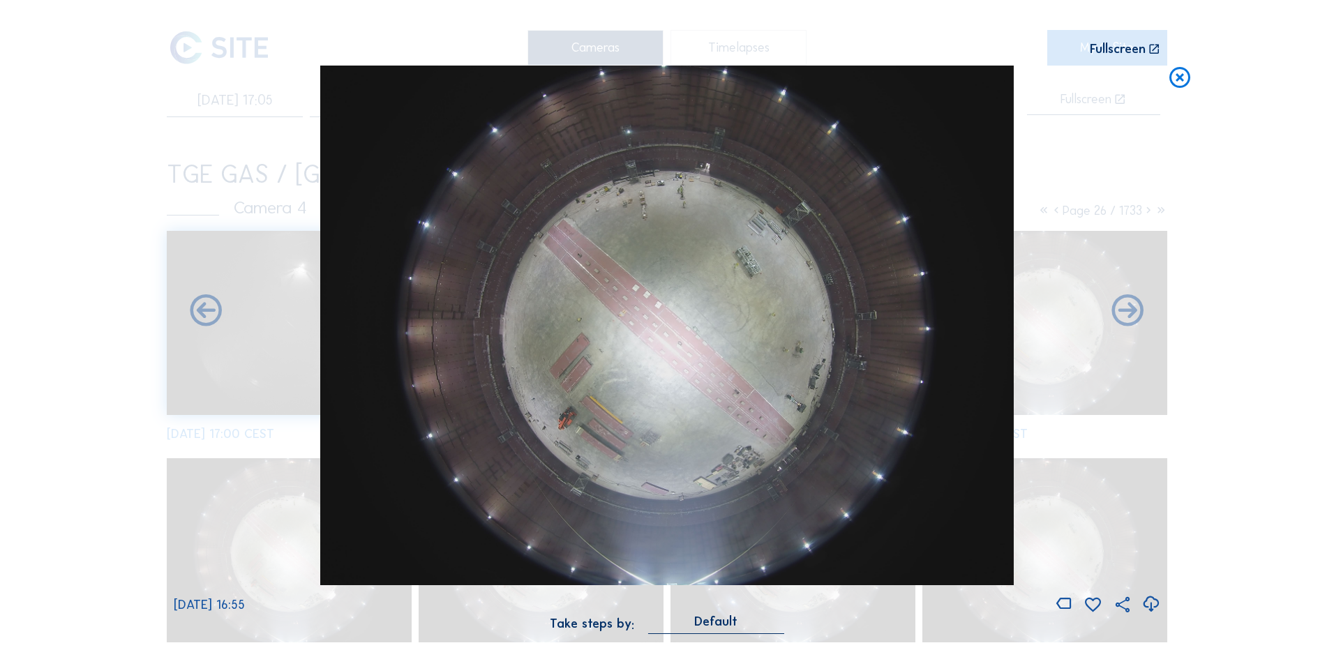
click at [1151, 603] on icon at bounding box center [1150, 604] width 19 height 23
click at [78, 236] on div "Scroll to travel through time | Press 'Alt' Button + Scroll to Zoom | Click and…" at bounding box center [667, 325] width 1334 height 650
click at [1180, 71] on icon at bounding box center [1179, 79] width 25 height 26
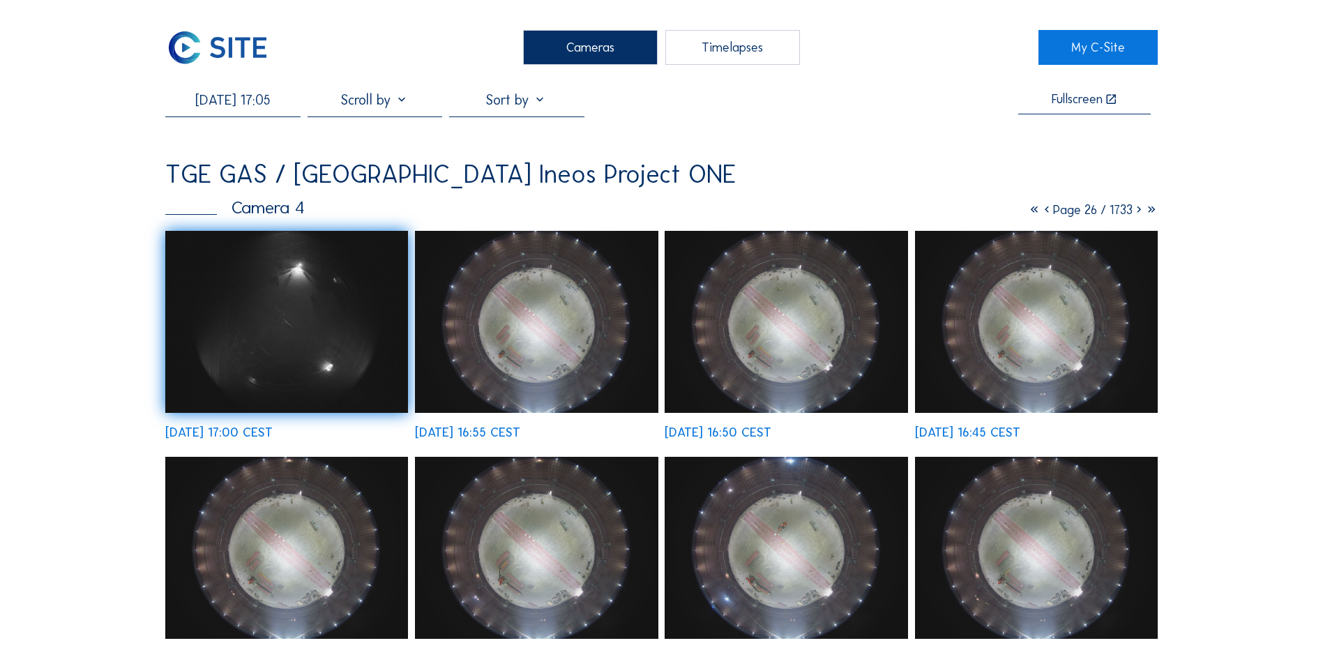
click at [580, 45] on div "Cameras" at bounding box center [590, 47] width 135 height 35
